Goal: Task Accomplishment & Management: Use online tool/utility

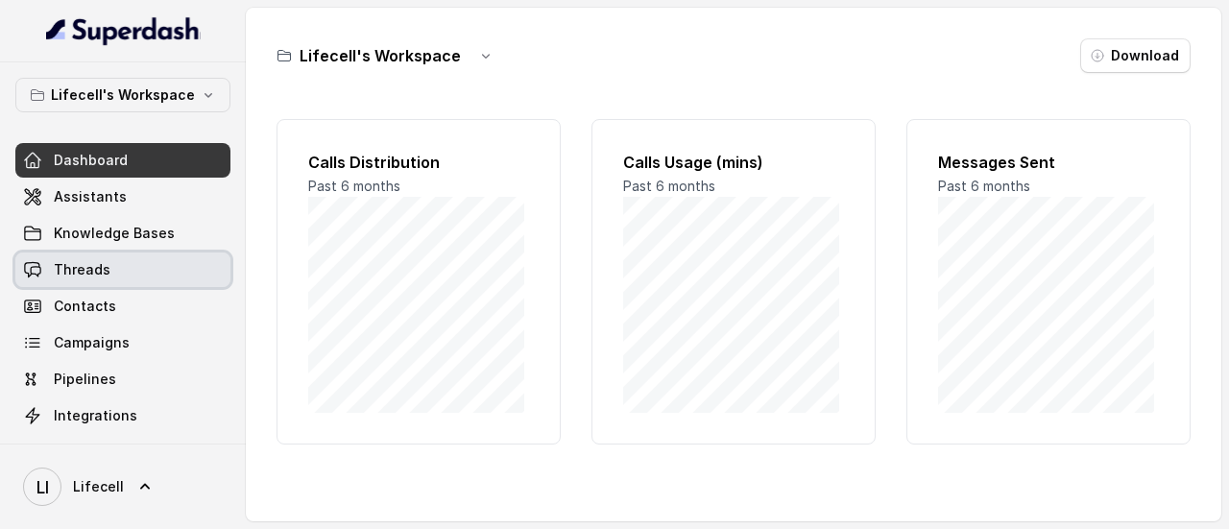
click at [106, 281] on link "Threads" at bounding box center [122, 269] width 215 height 35
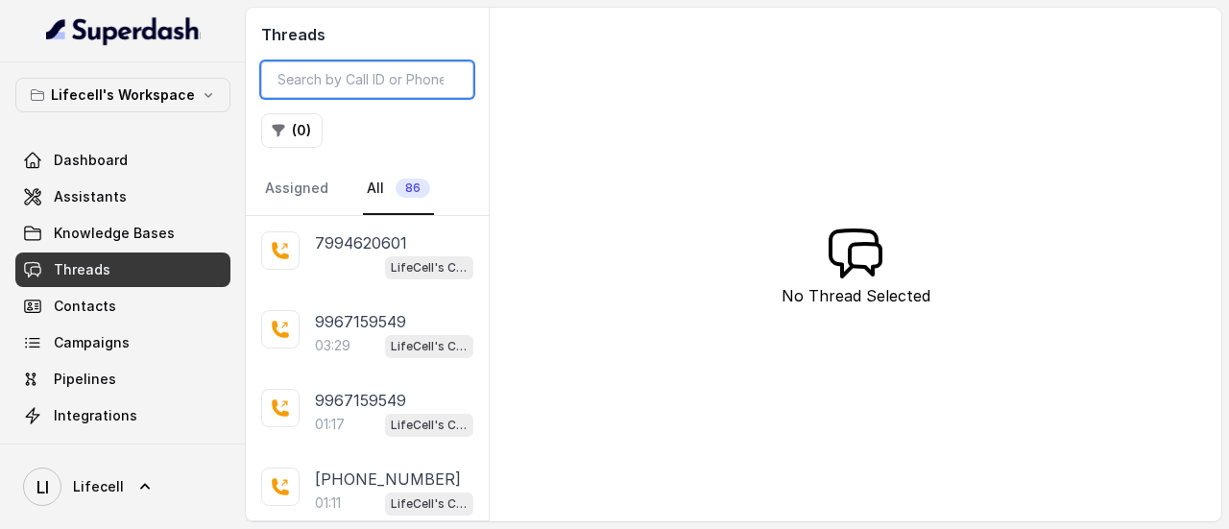
click at [378, 79] on input "search" at bounding box center [367, 79] width 212 height 36
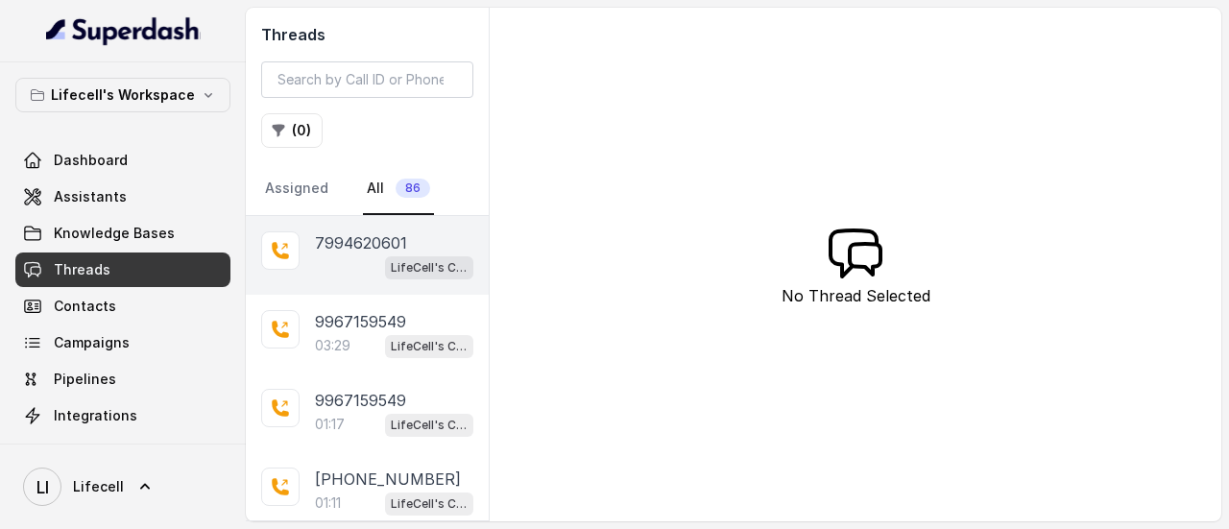
click at [322, 247] on p "7994620601" at bounding box center [361, 242] width 92 height 23
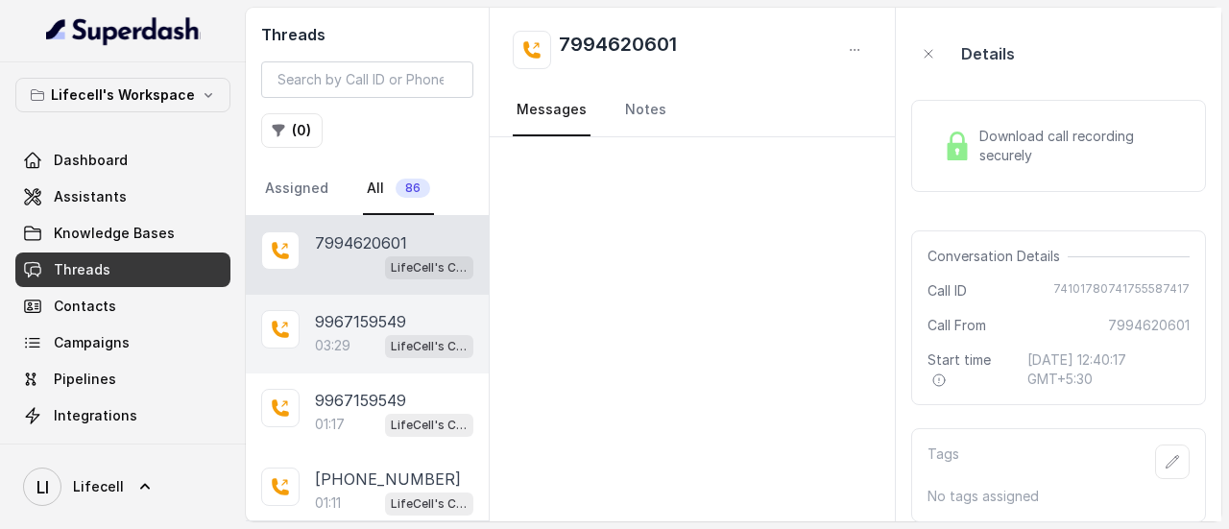
click at [342, 333] on div "03:29 LifeCell's Call Assistant" at bounding box center [394, 345] width 158 height 25
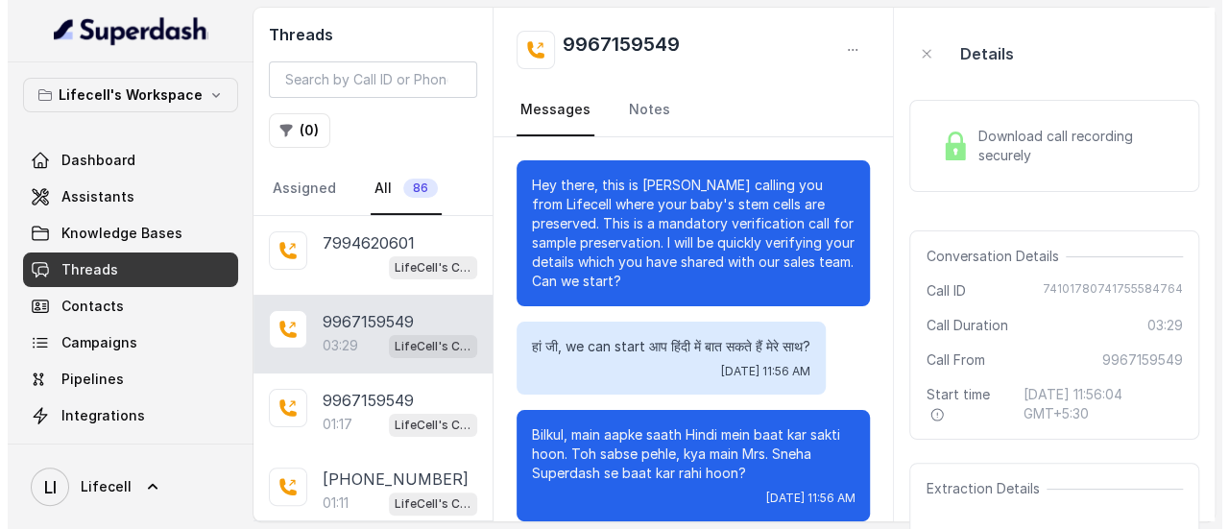
scroll to position [3028, 0]
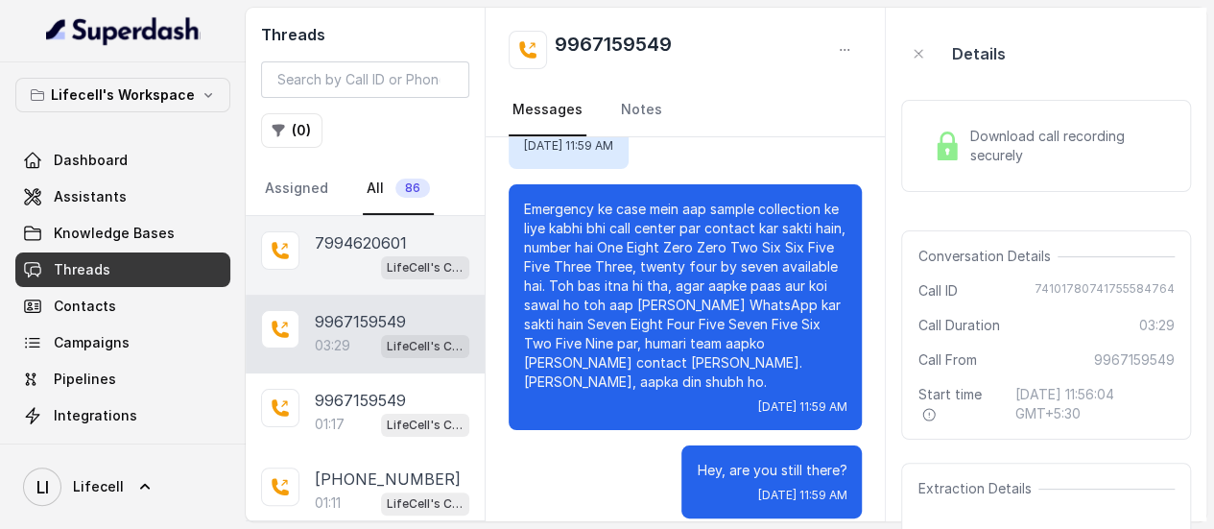
click at [349, 277] on div "[PHONE_NUMBER] LifeCell's Call Assistant" at bounding box center [365, 255] width 239 height 79
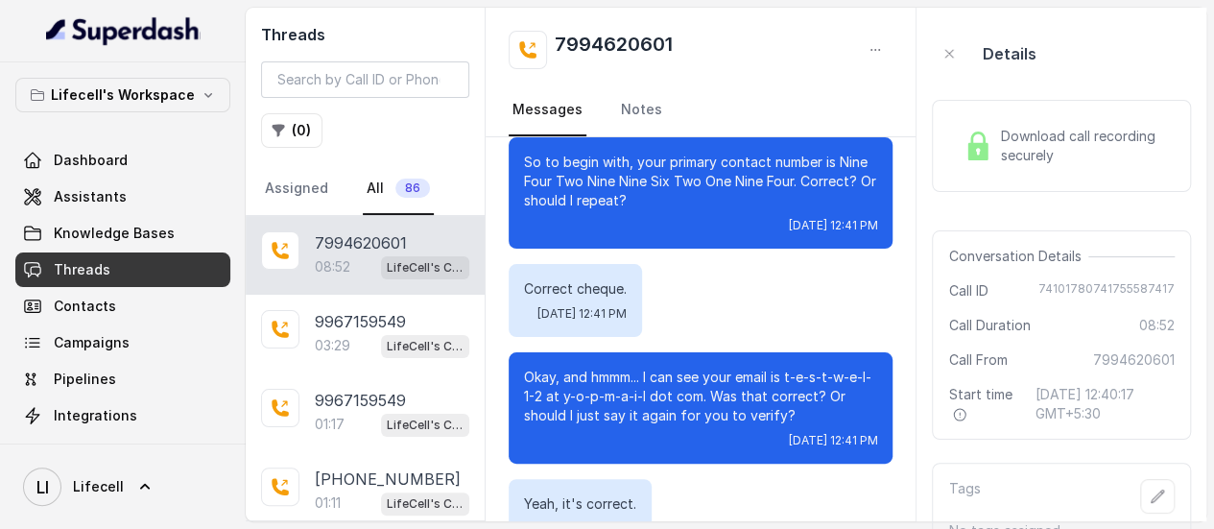
scroll to position [480, 0]
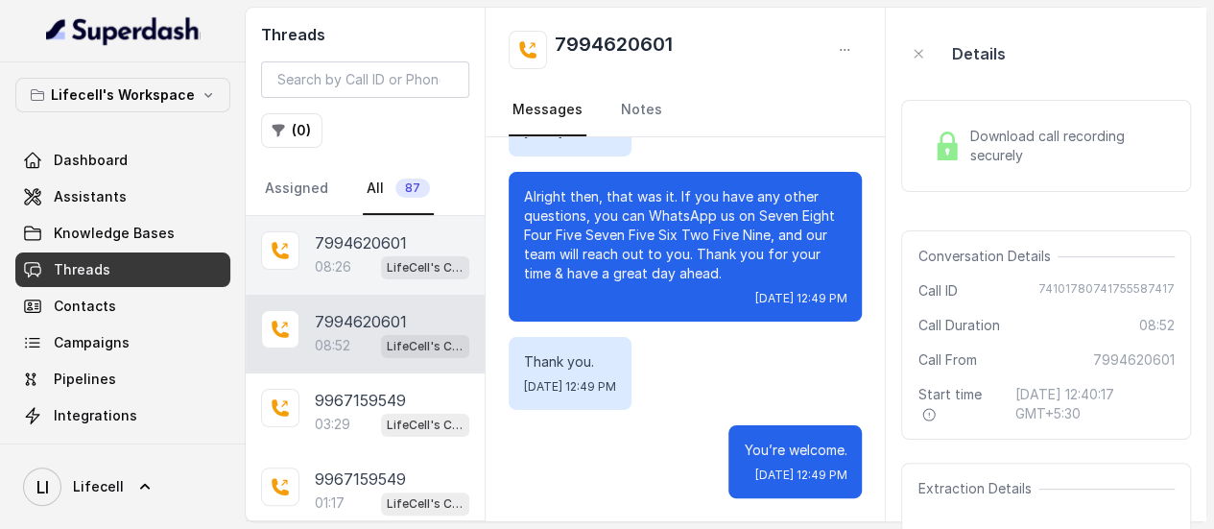
click at [338, 246] on p "7994620601" at bounding box center [361, 242] width 92 height 23
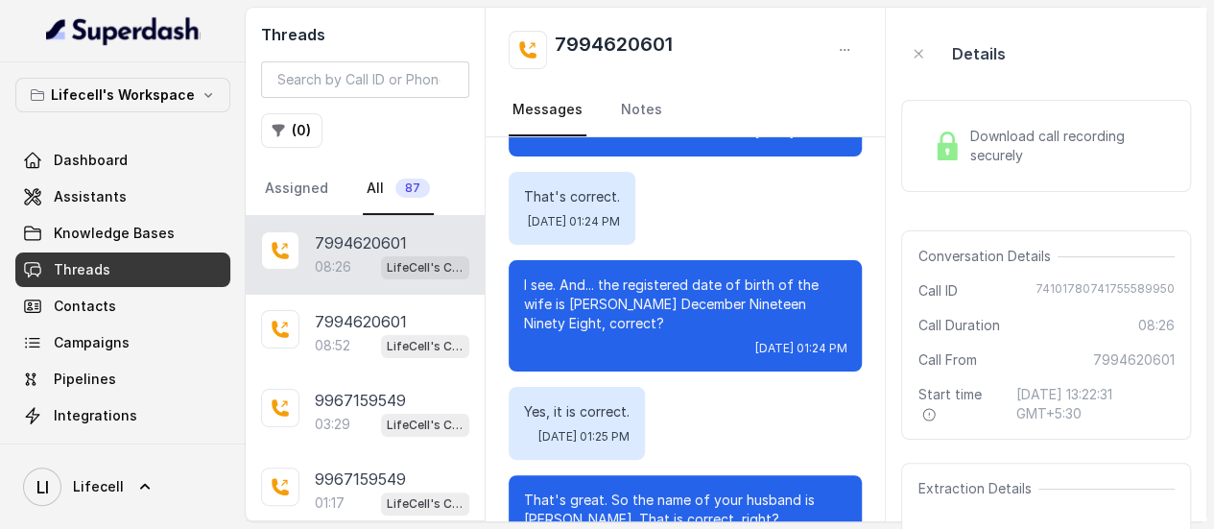
scroll to position [1248, 0]
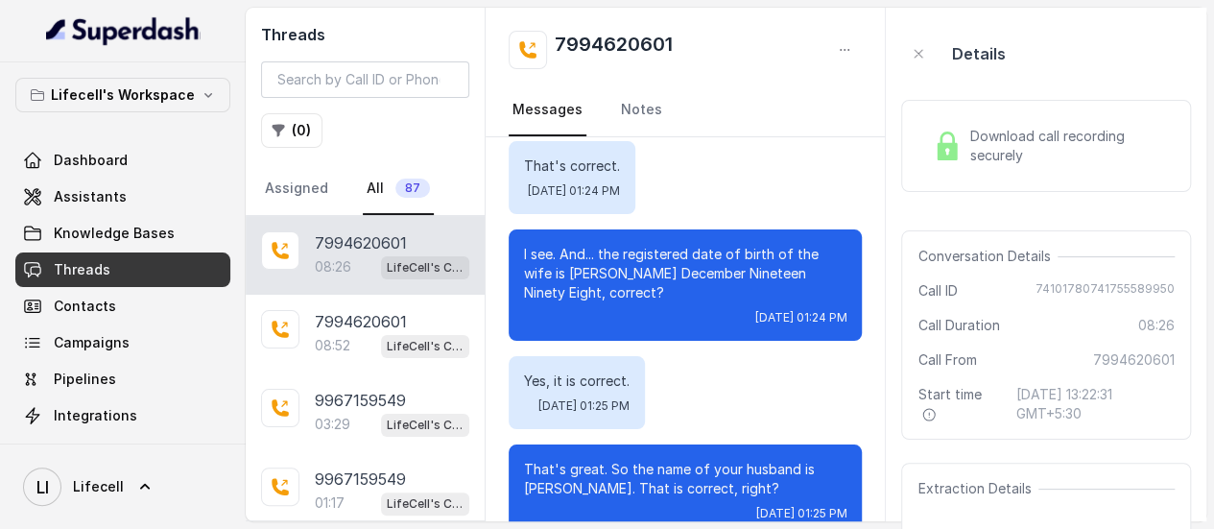
click at [1056, 150] on span "Download call recording securely" at bounding box center [1068, 146] width 198 height 38
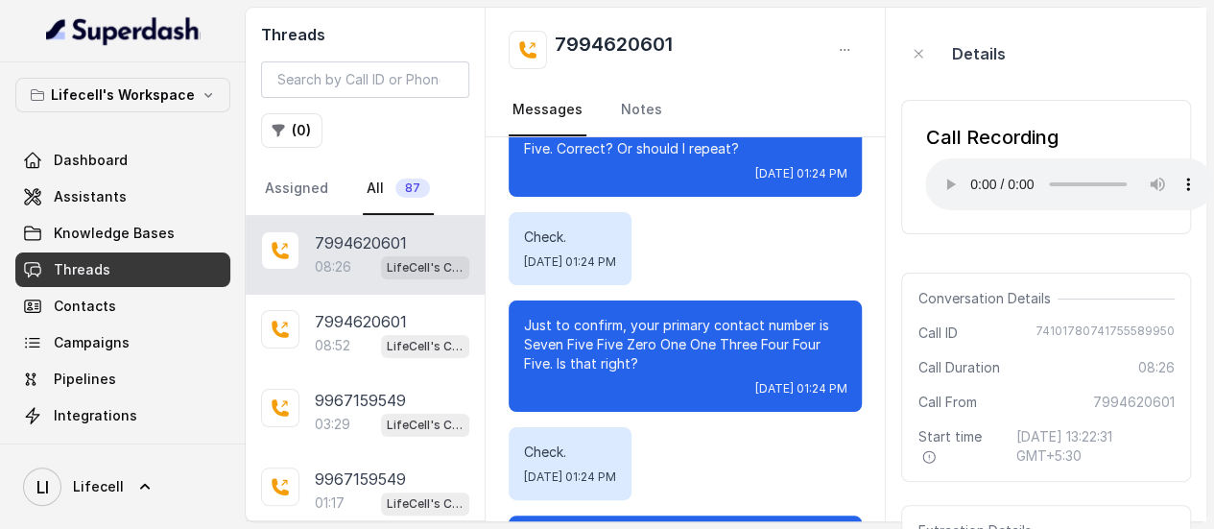
scroll to position [768, 0]
